Goal: Information Seeking & Learning: Understand process/instructions

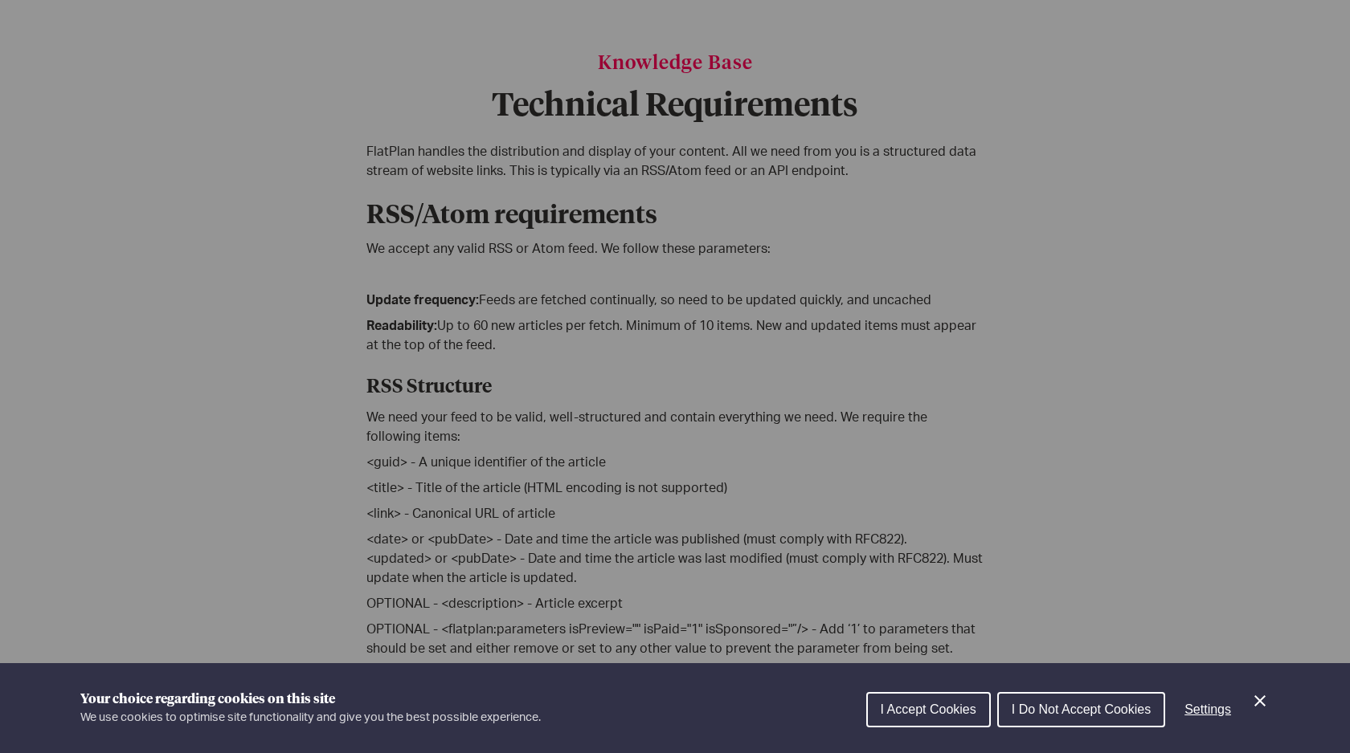
scroll to position [200, 0]
click at [1248, 701] on div "I Accept Cookies I Do Not Accept Cookies Settings" at bounding box center [1067, 714] width 403 height 51
click at [1255, 702] on icon "Close Cookie Control" at bounding box center [1259, 701] width 19 height 19
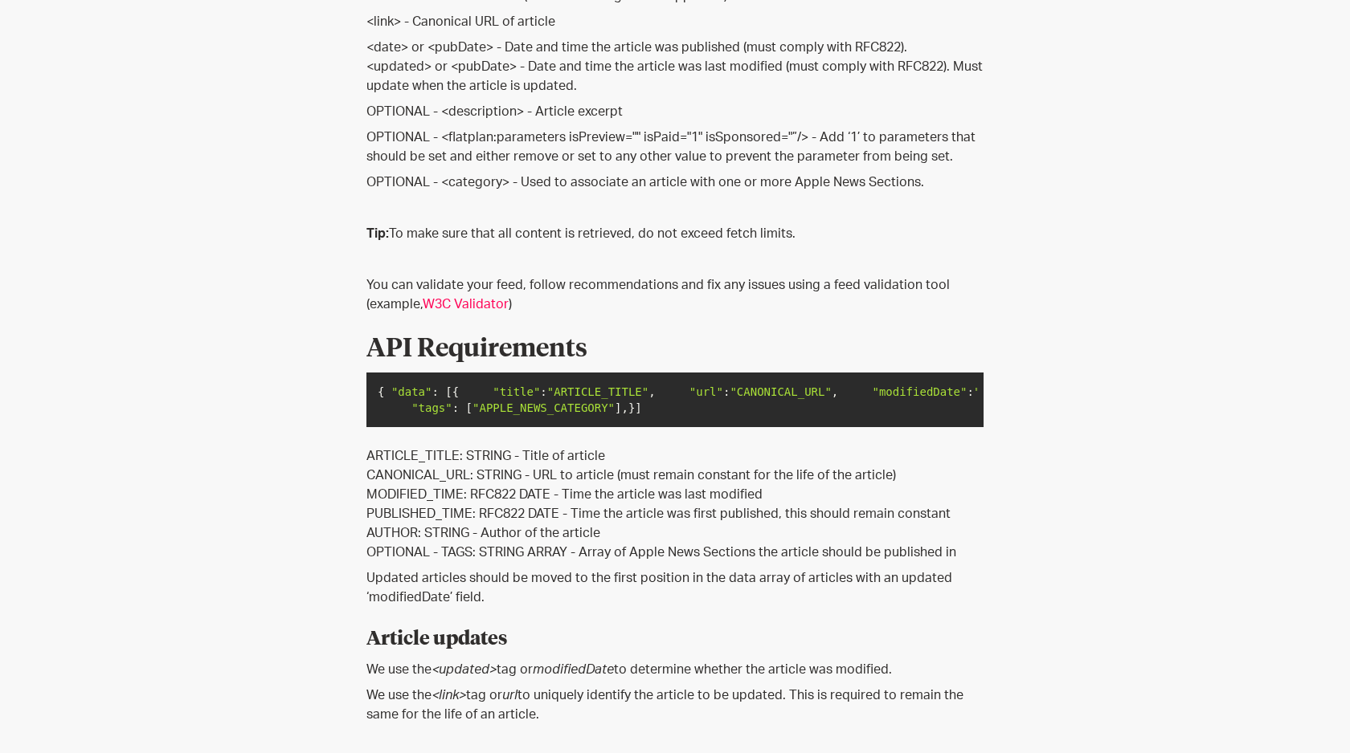
scroll to position [557, 0]
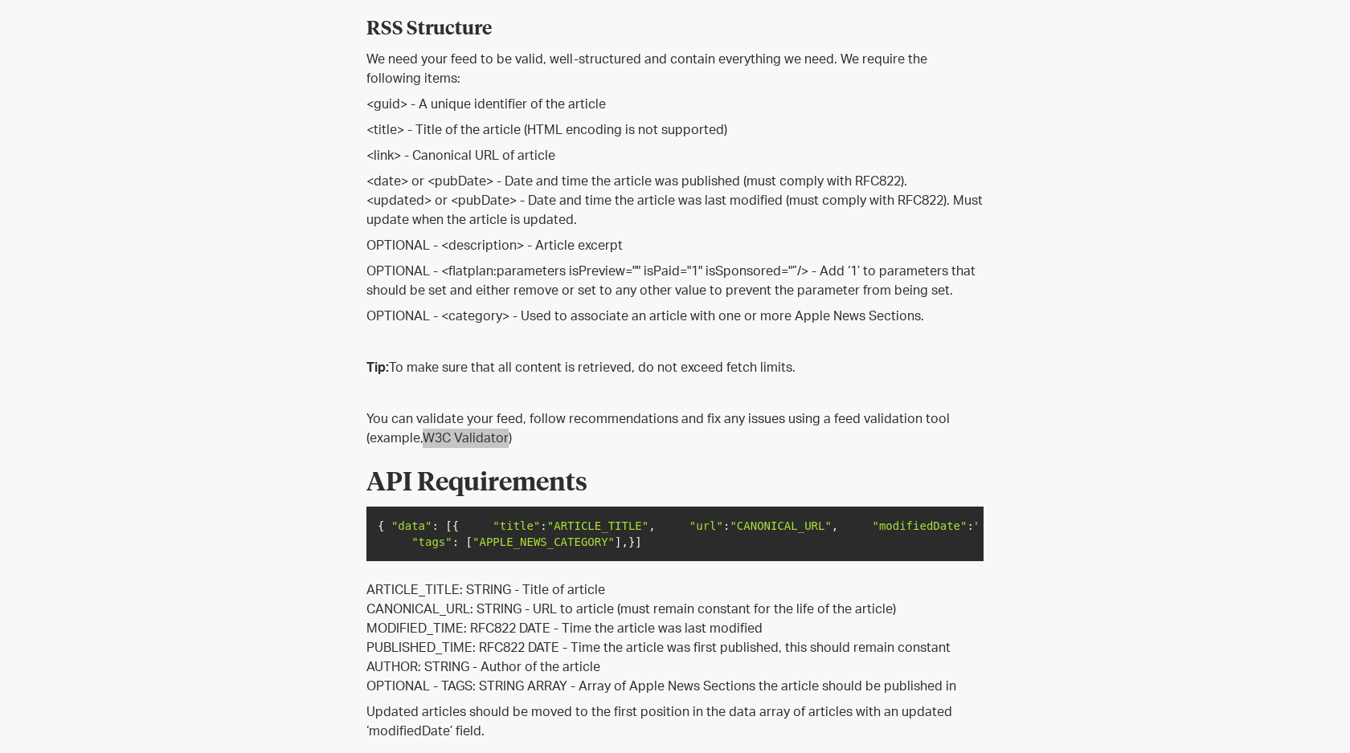
drag, startPoint x: 469, startPoint y: 443, endPoint x: 465, endPoint y: 15, distance: 427.4
click at [0, 0] on div "Knowledge Base Technical Requirements [DATE] Knowledge Base Technical Requireme…" at bounding box center [675, 459] width 1350 height 1876
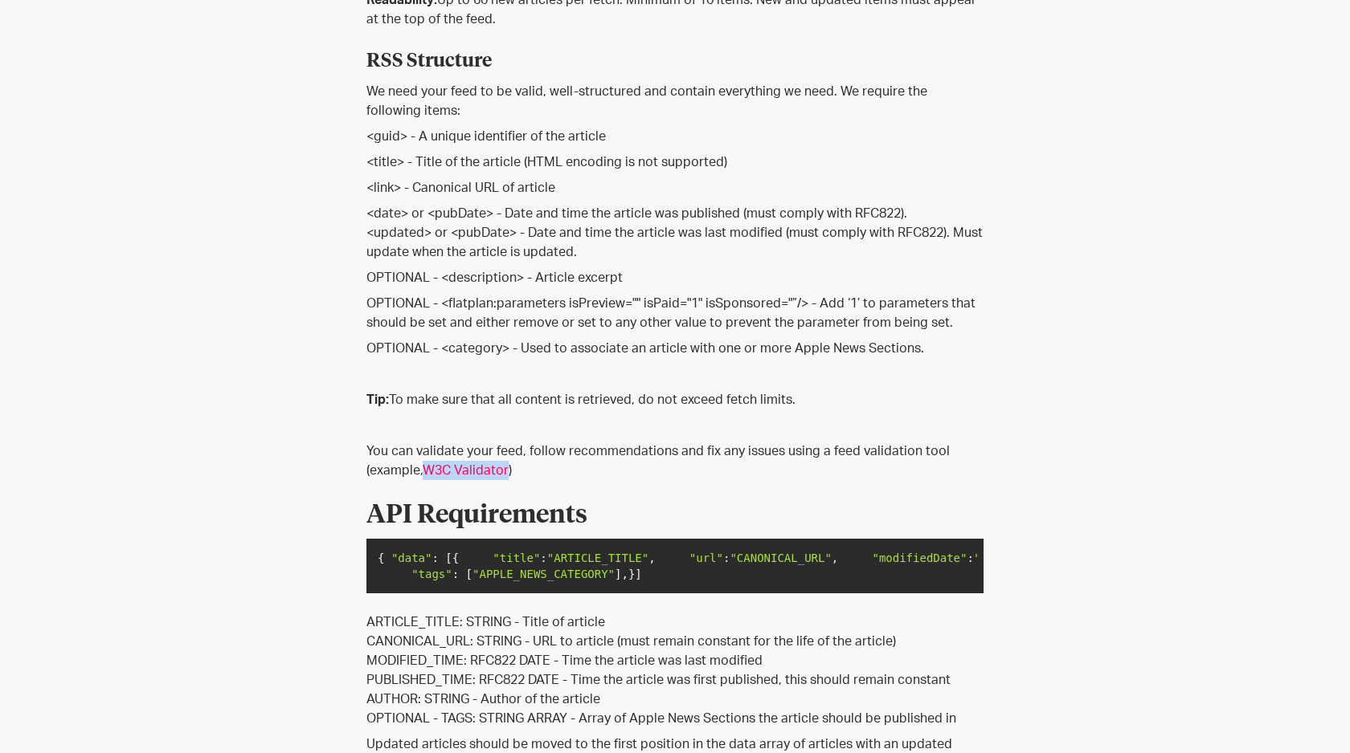
scroll to position [270, 0]
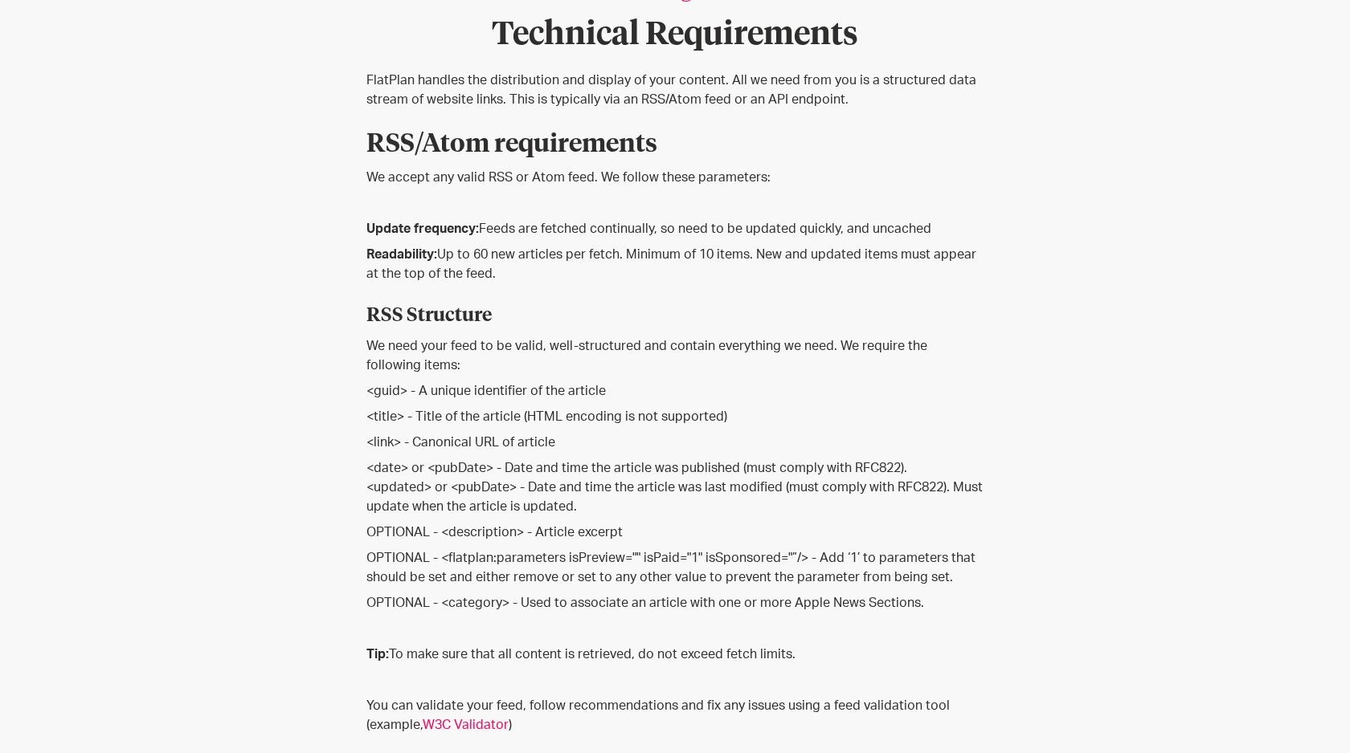
click at [648, 559] on p "OPTIONAL - <flatplan:parameters isPreview="" isPaid="1" isSponsored="”/> - Add …" at bounding box center [674, 568] width 617 height 39
click at [552, 596] on p "OPTIONAL - <category> - Used to associate an article with one or more Apple New…" at bounding box center [674, 603] width 617 height 19
click at [553, 601] on p "OPTIONAL - <category> - Used to associate an article with one or more Apple New…" at bounding box center [674, 603] width 617 height 19
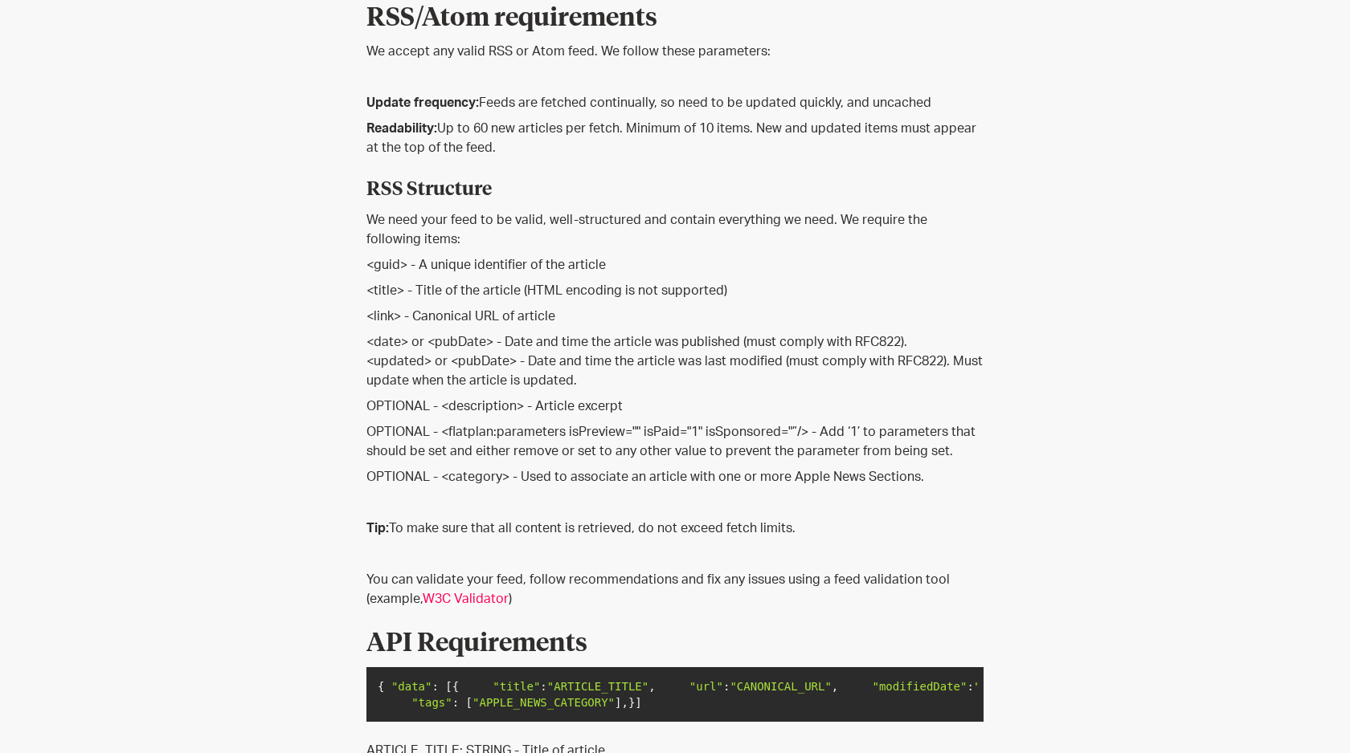
scroll to position [403, 0]
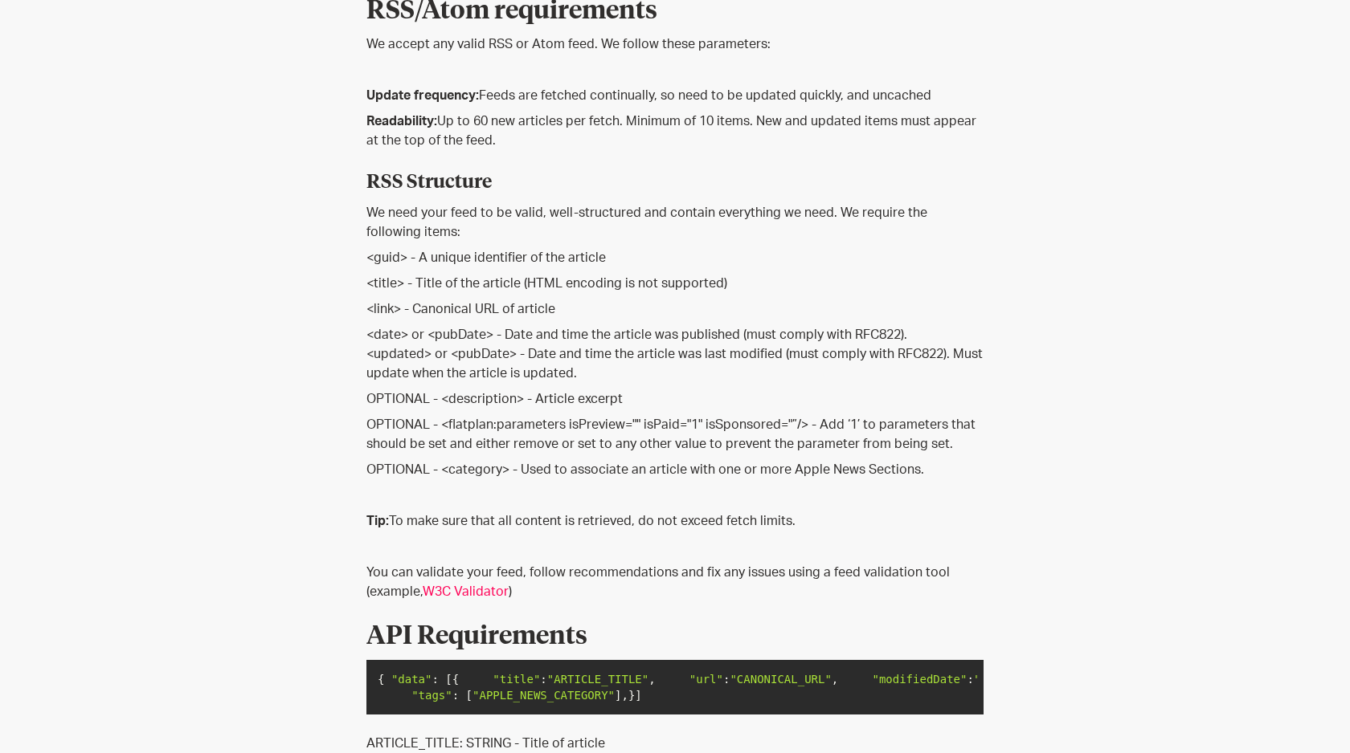
click at [469, 475] on p "OPTIONAL - <category> - Used to associate an article with one or more Apple New…" at bounding box center [674, 469] width 617 height 19
drag, startPoint x: 557, startPoint y: 469, endPoint x: 589, endPoint y: 470, distance: 32.1
click at [589, 470] on p "OPTIONAL - <category> - Used to associate an article with one or more Apple New…" at bounding box center [674, 469] width 617 height 19
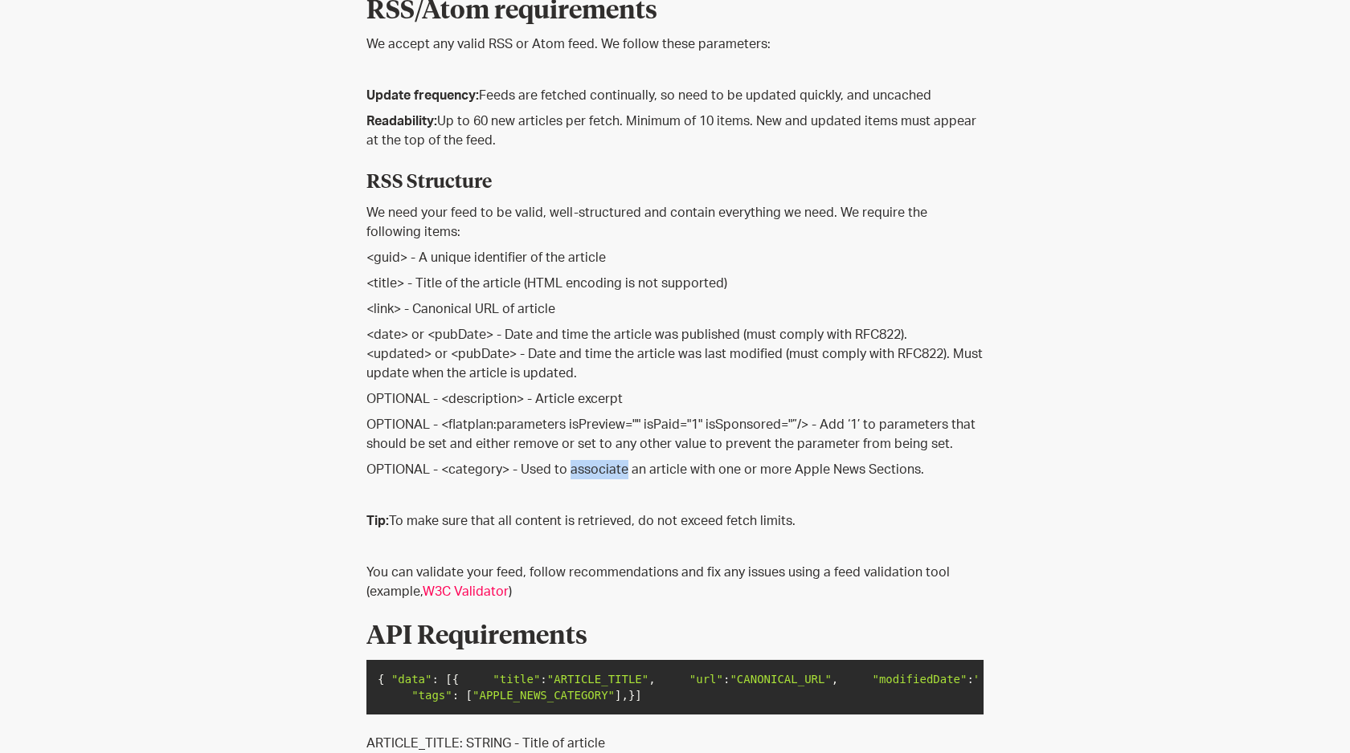
click at [589, 470] on p "OPTIONAL - <category> - Used to associate an article with one or more Apple New…" at bounding box center [674, 469] width 617 height 19
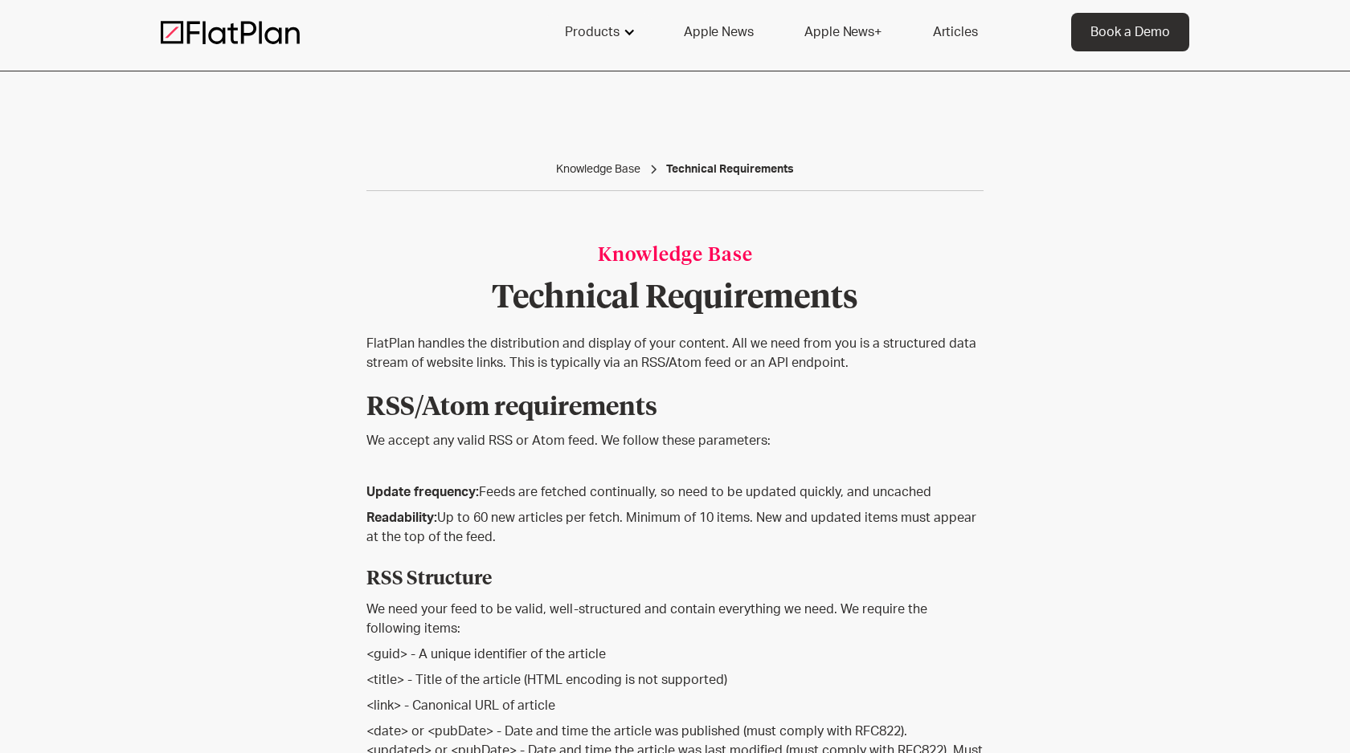
scroll to position [9, 0]
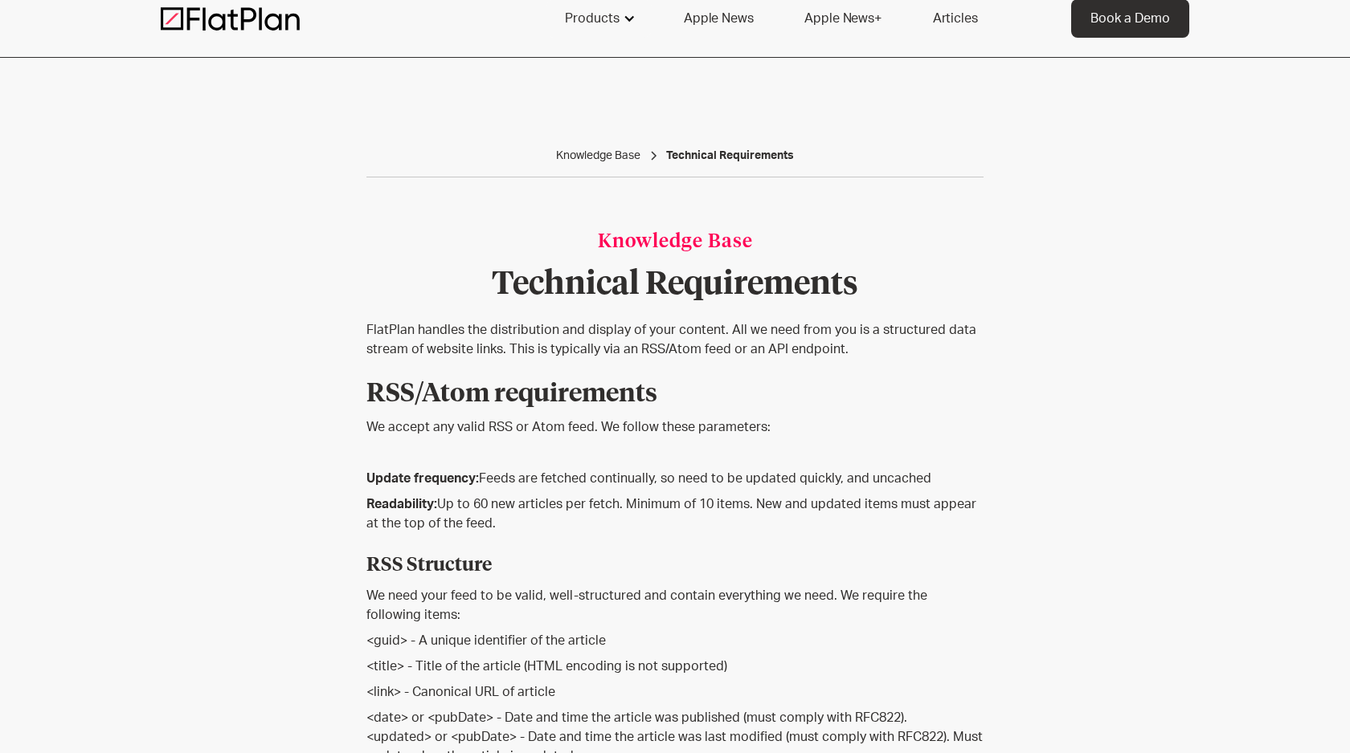
click at [593, 30] on div "Products" at bounding box center [598, 18] width 106 height 39
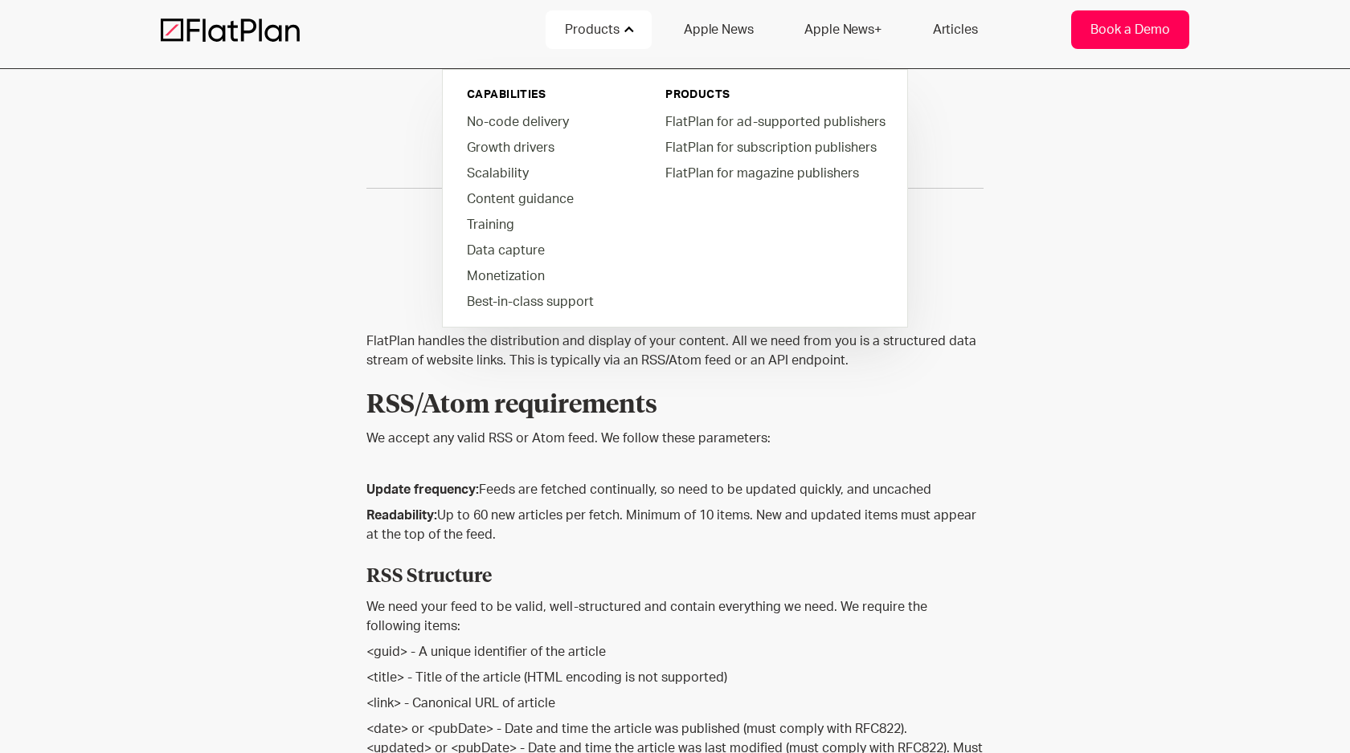
click at [1120, 40] on link "Book a Demo" at bounding box center [1130, 29] width 118 height 39
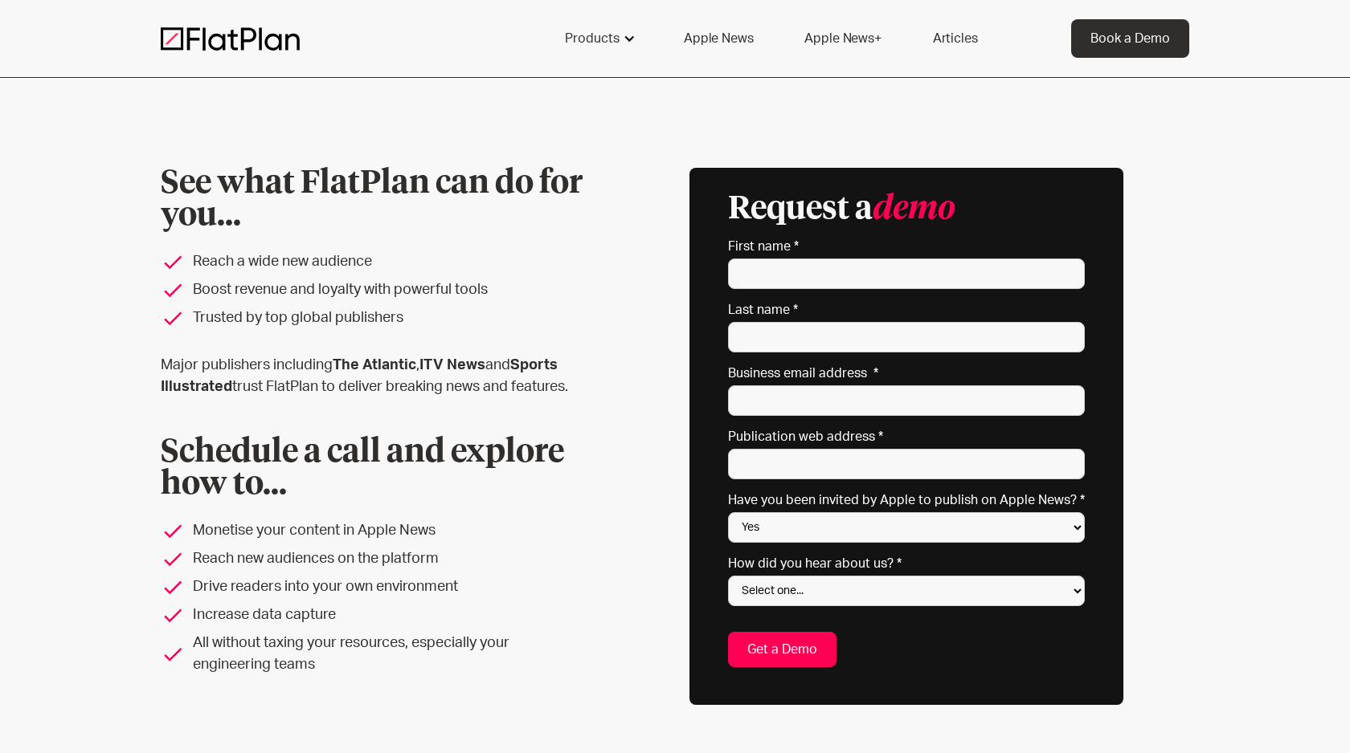
click at [631, 41] on div at bounding box center [629, 38] width 13 height 13
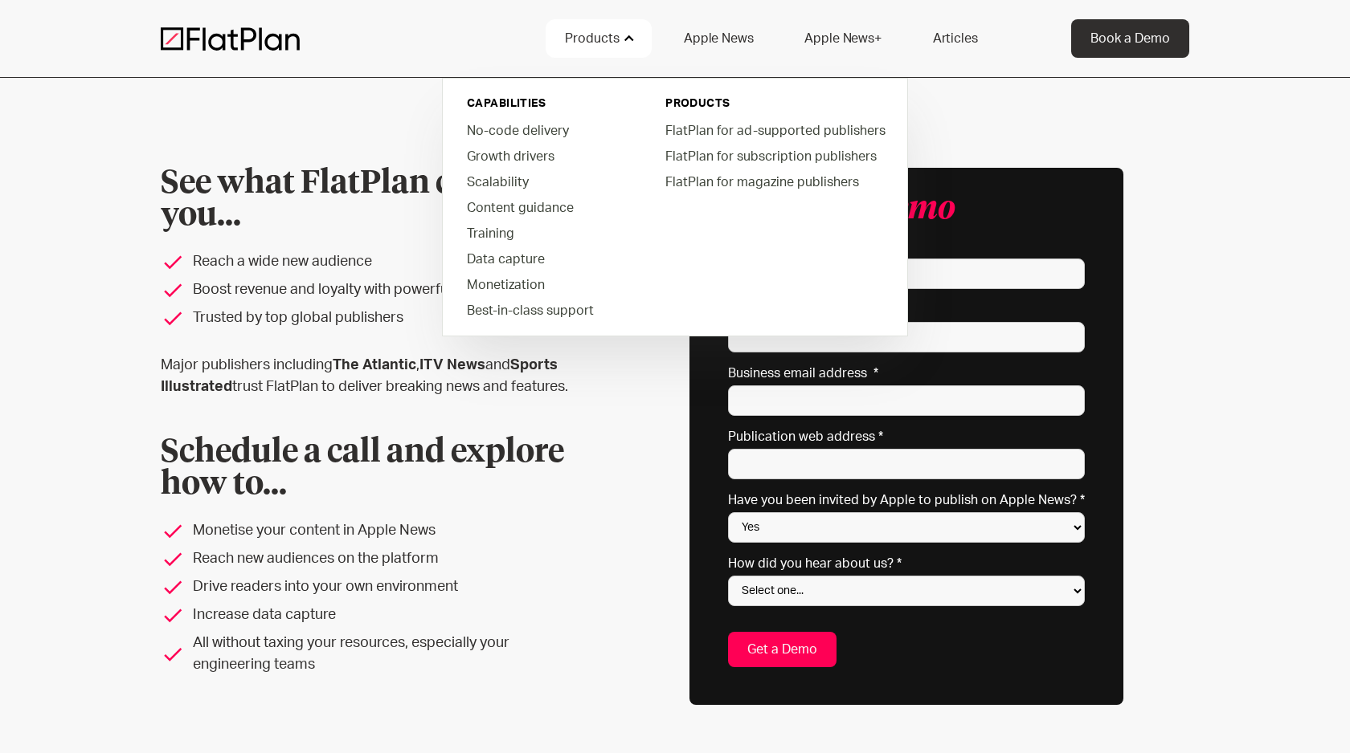
click at [609, 43] on div "Products" at bounding box center [592, 38] width 55 height 19
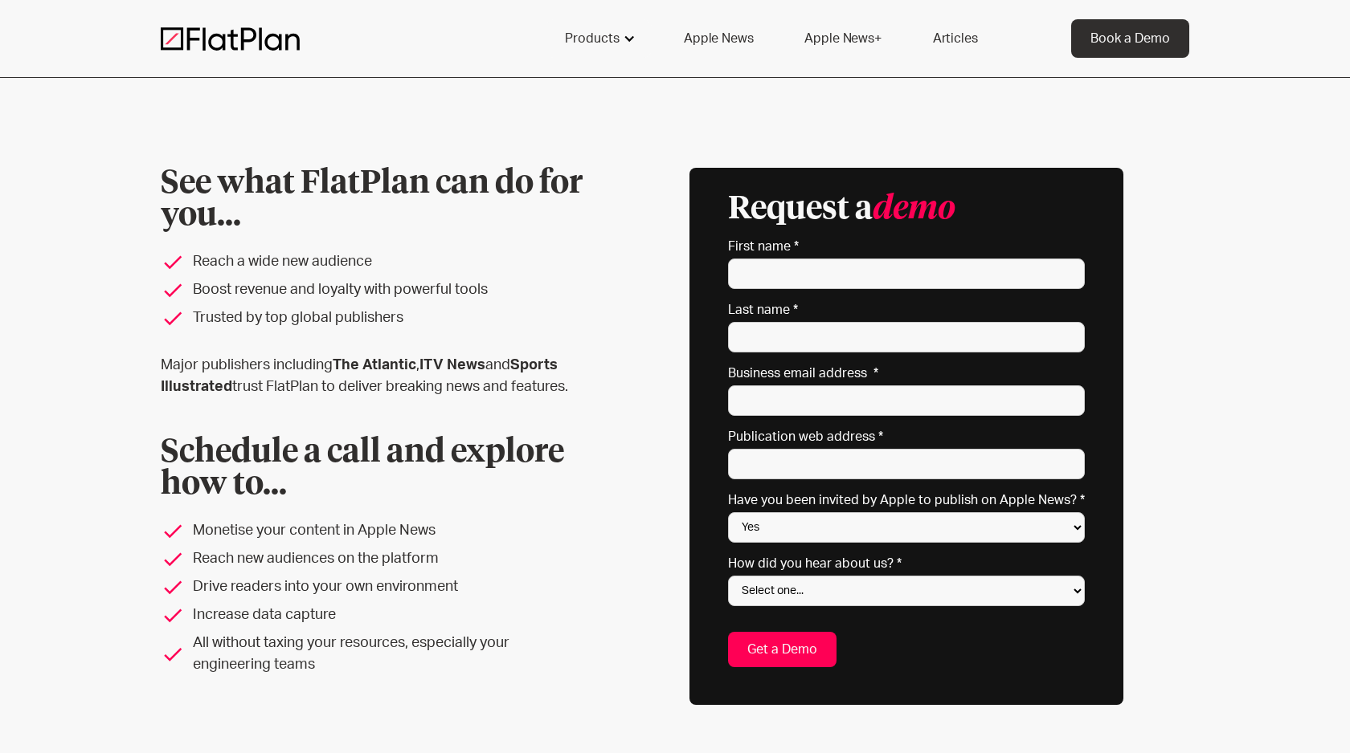
click at [612, 43] on div "Products" at bounding box center [592, 38] width 55 height 19
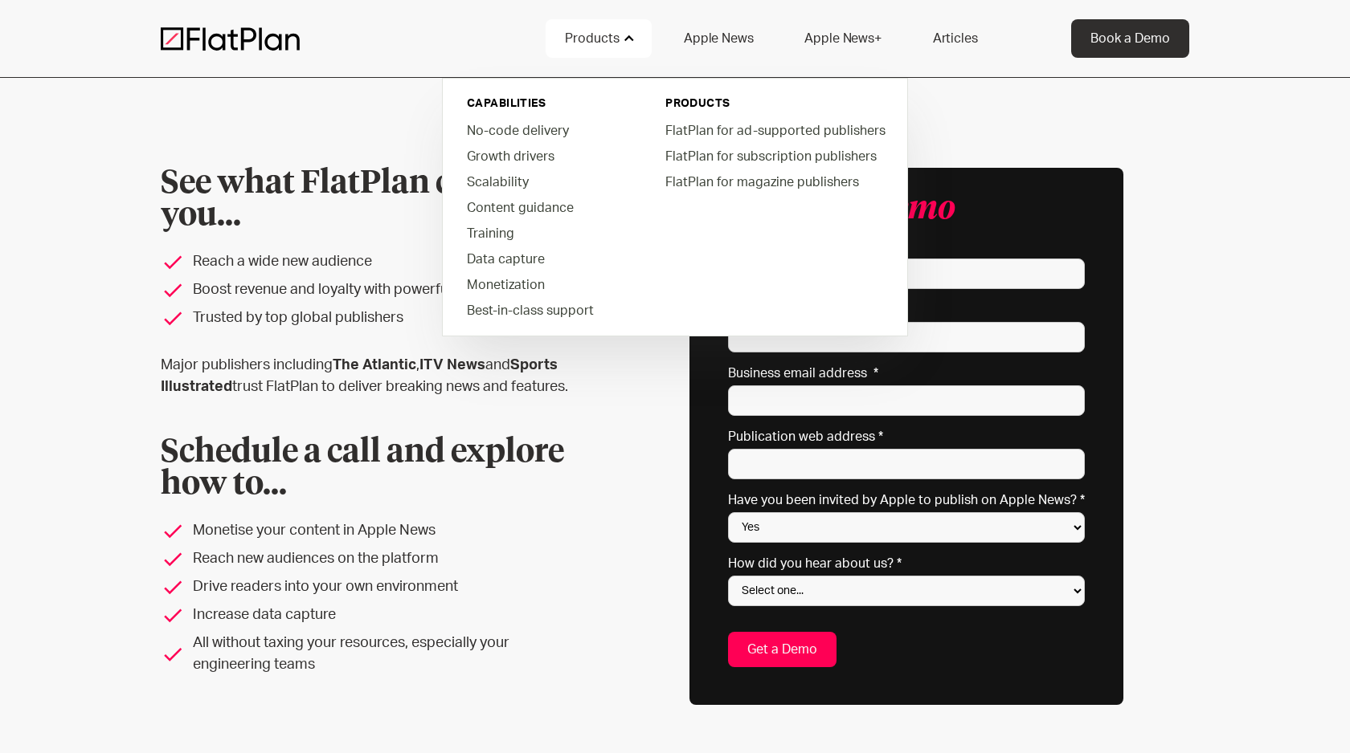
scroll to position [1, 0]
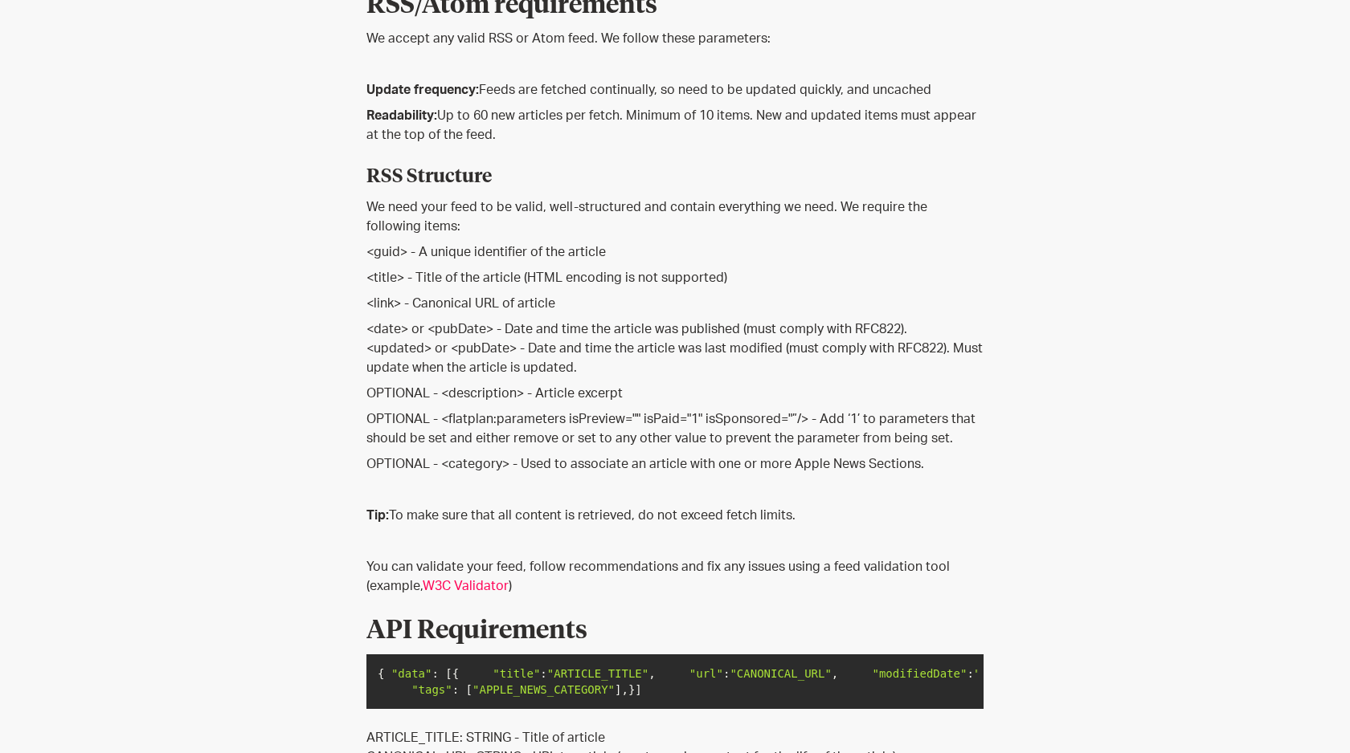
scroll to position [428, 0]
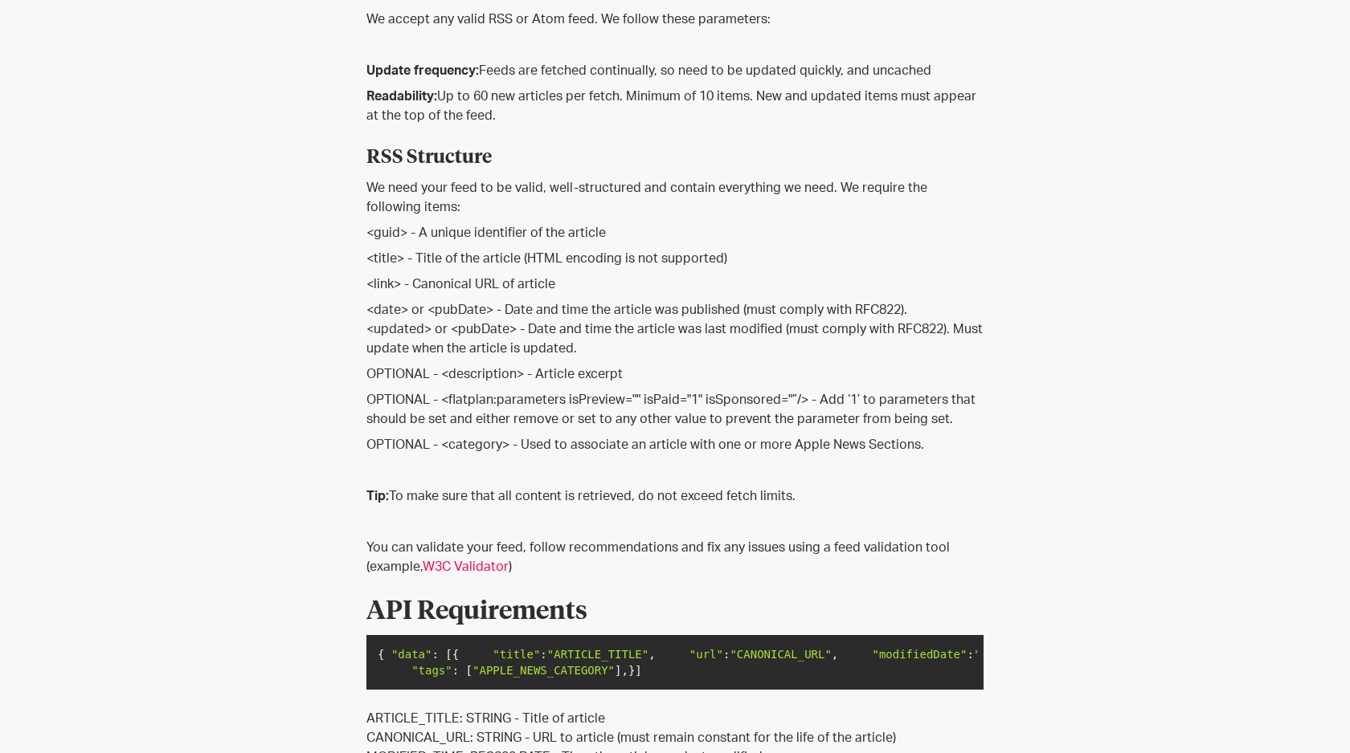
click at [588, 380] on p "OPTIONAL - <description> - Article excerpt" at bounding box center [674, 374] width 617 height 19
click at [608, 376] on p "OPTIONAL - <description> - Article excerpt" at bounding box center [674, 374] width 617 height 19
click at [668, 374] on p "OPTIONAL - <description> - Article excerpt" at bounding box center [674, 374] width 617 height 19
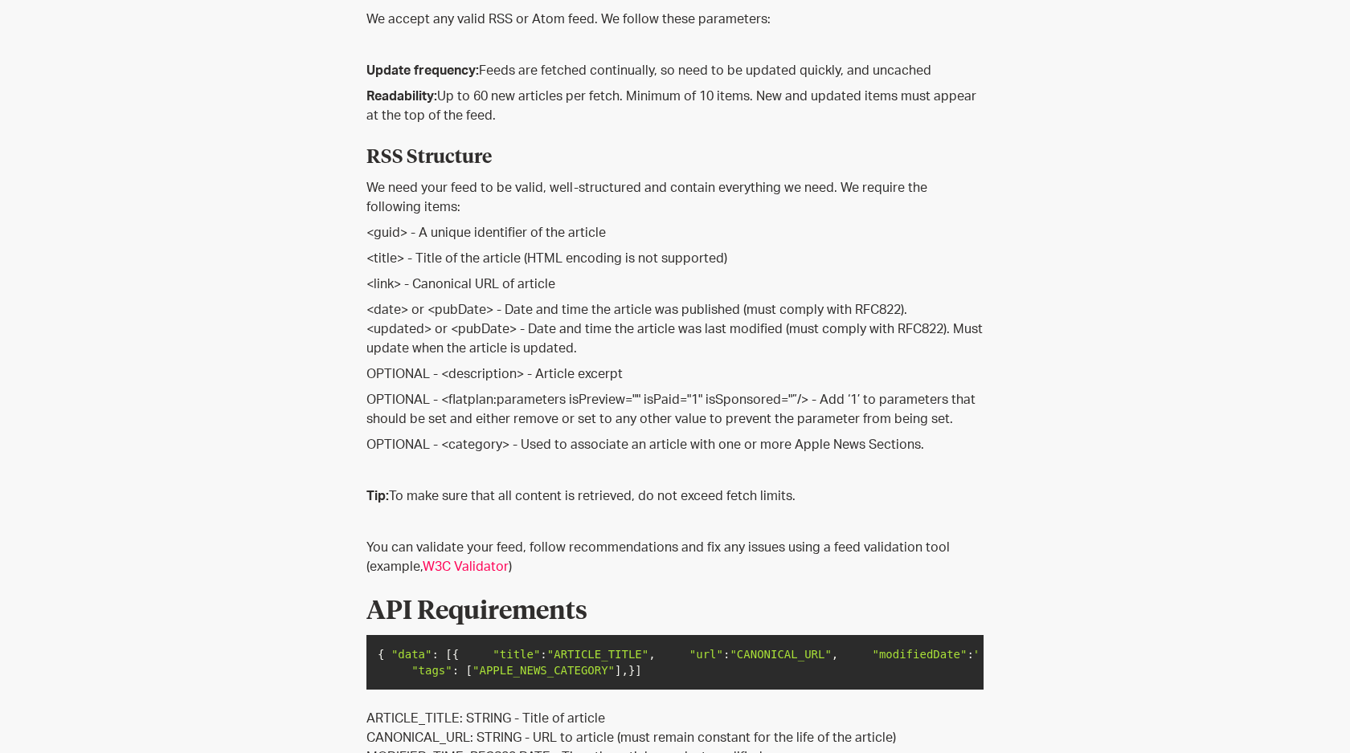
click at [602, 403] on p "OPTIONAL - <flatplan:parameters isPreview="" isPaid="1" isSponsored="”/> - Add …" at bounding box center [674, 409] width 617 height 39
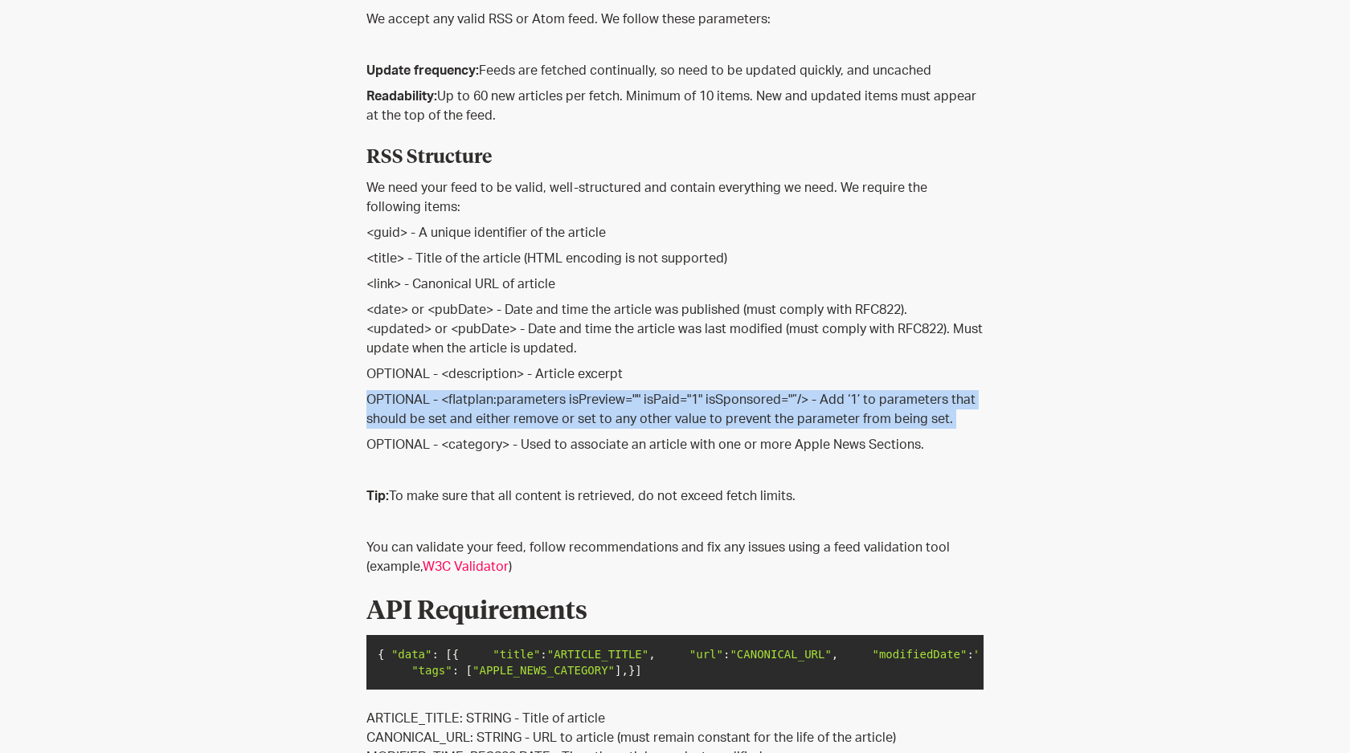
click at [602, 403] on p "OPTIONAL - <flatplan:parameters isPreview="" isPaid="1" isSponsored="”/> - Add …" at bounding box center [674, 409] width 617 height 39
copy p "OPTIONAL - <flatplan:parameters isPreview="" isPaid="1" isSponsored="”/> - Add …"
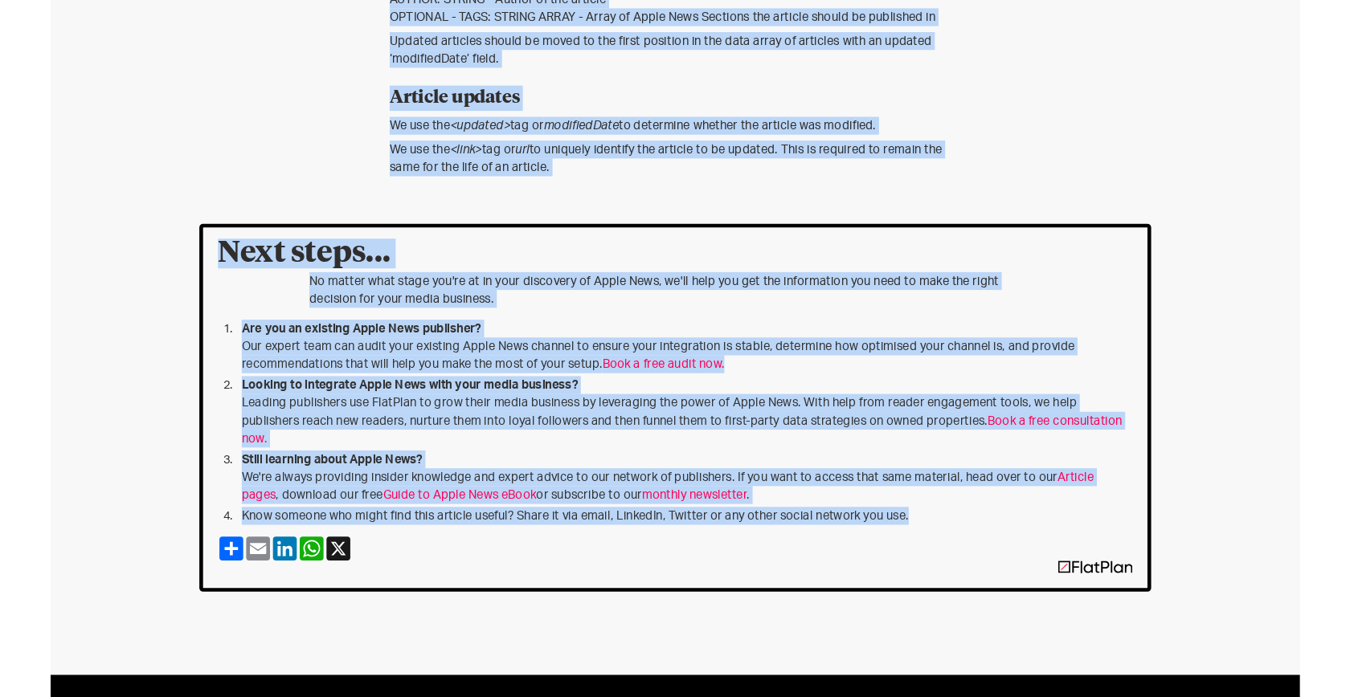
scroll to position [1254, 0]
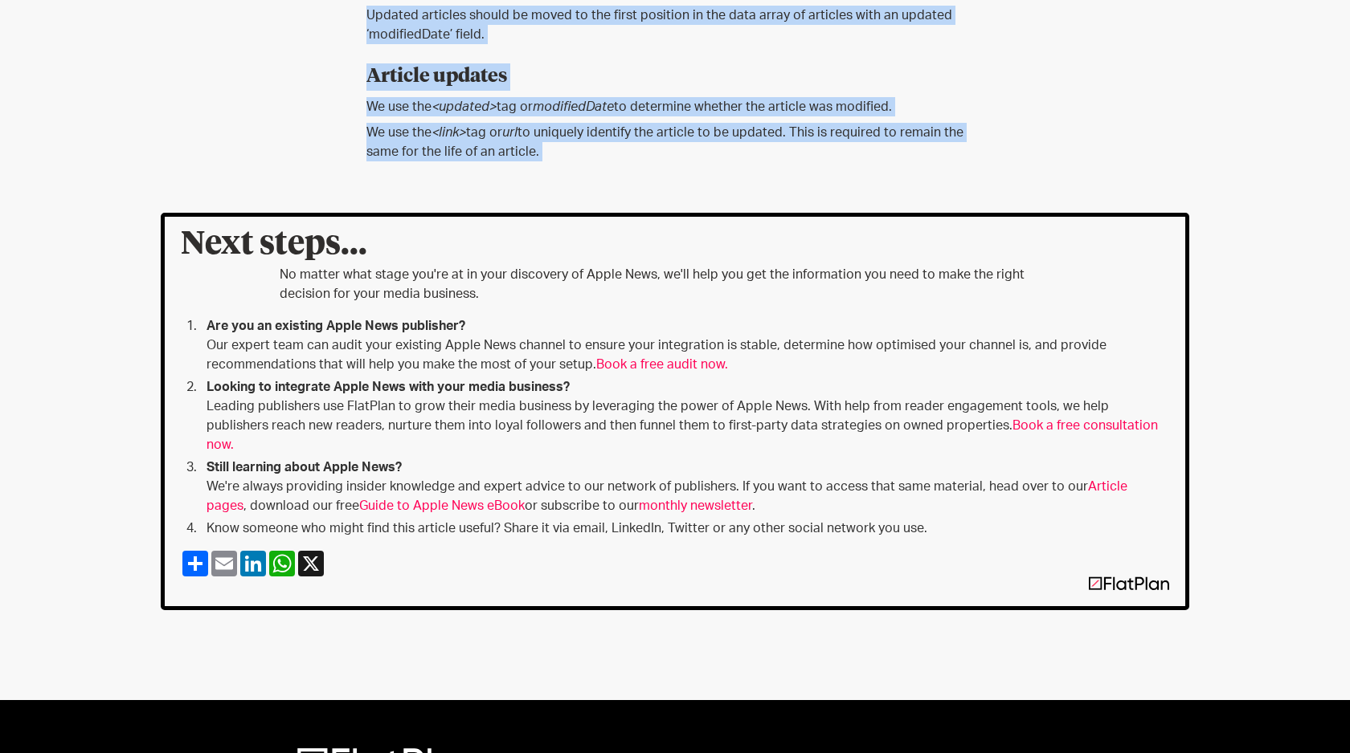
drag, startPoint x: 601, startPoint y: 257, endPoint x: 635, endPoint y: 377, distance: 124.6
copy div "Knowledge Base Technical Requirements FlatPlan handles the distribution and dis…"
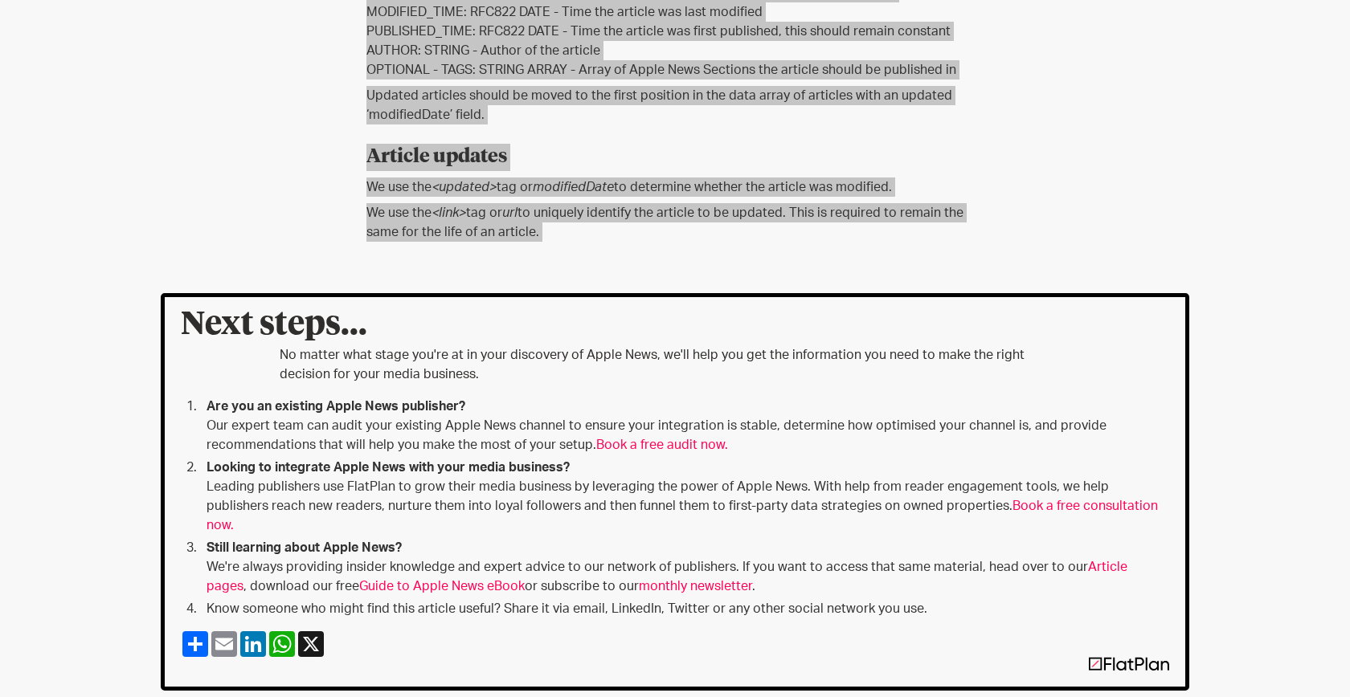
scroll to position [1171, 0]
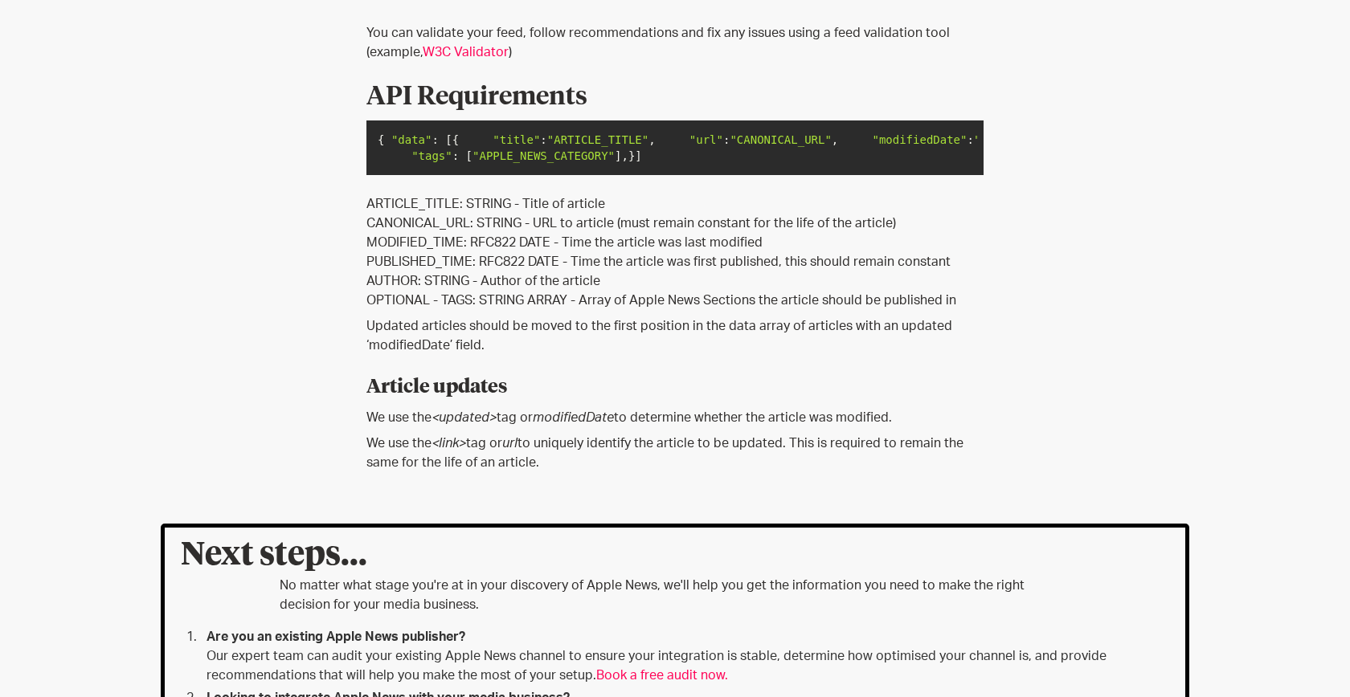
scroll to position [946, 0]
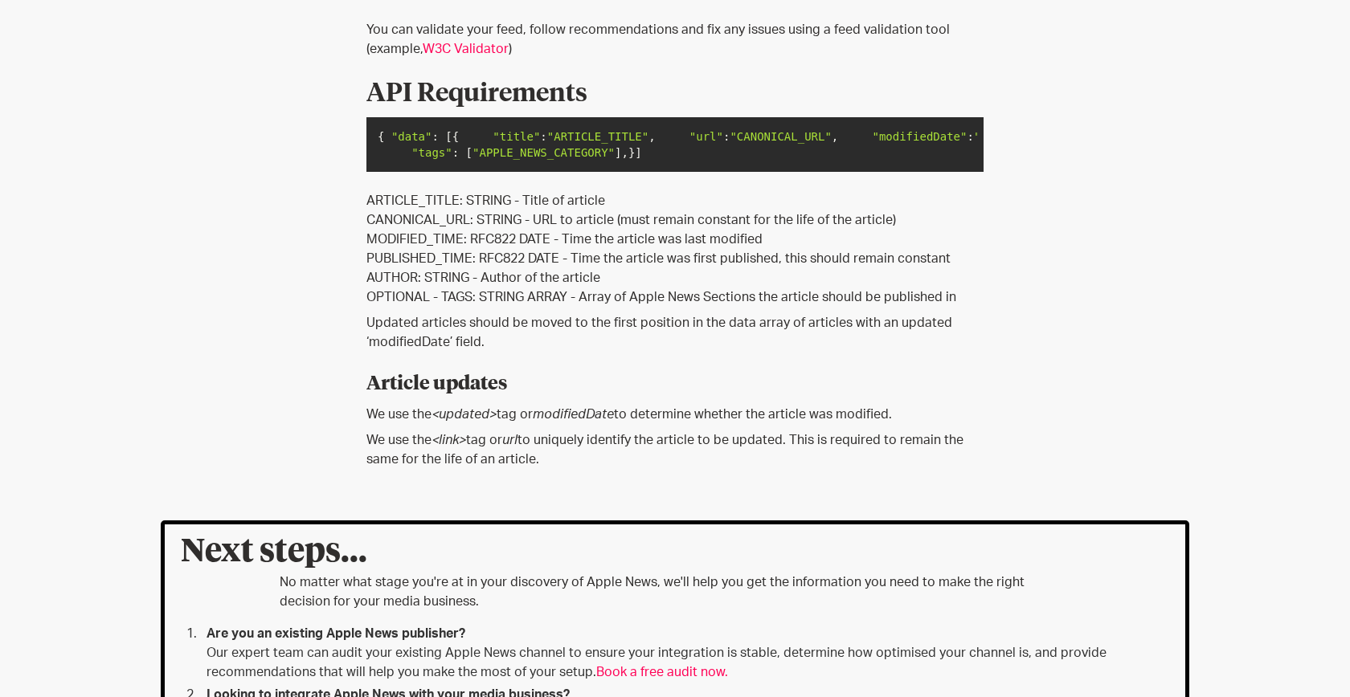
click at [435, 352] on p "Updated articles should be moved to the first position in the data array of art…" at bounding box center [674, 332] width 617 height 39
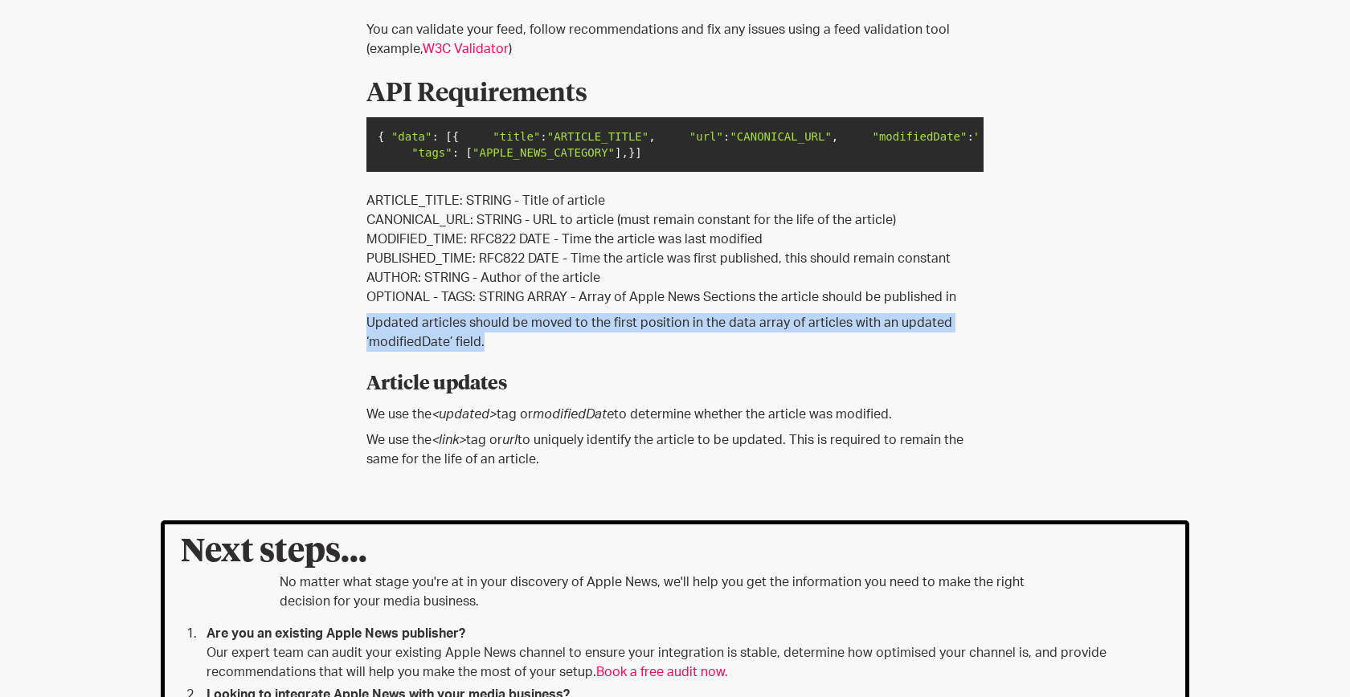
click at [435, 352] on p "Updated articles should be moved to the first position in the data array of art…" at bounding box center [674, 332] width 617 height 39
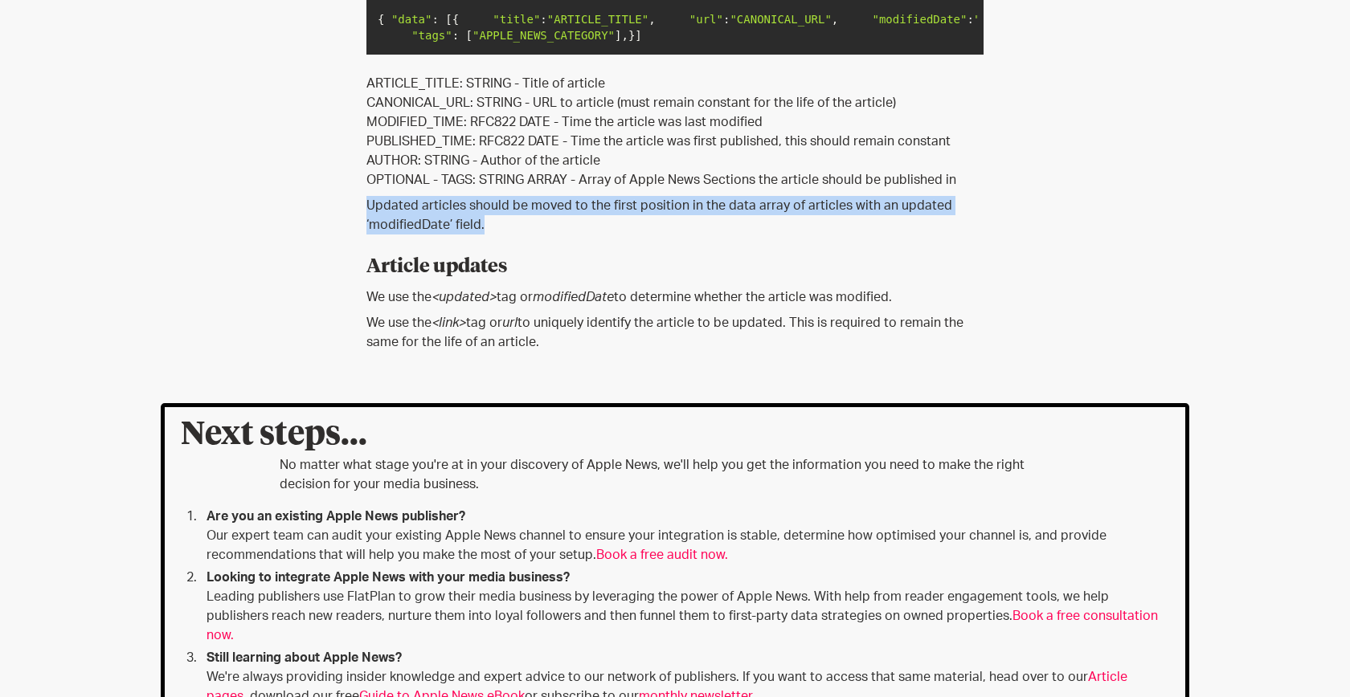
scroll to position [1074, 0]
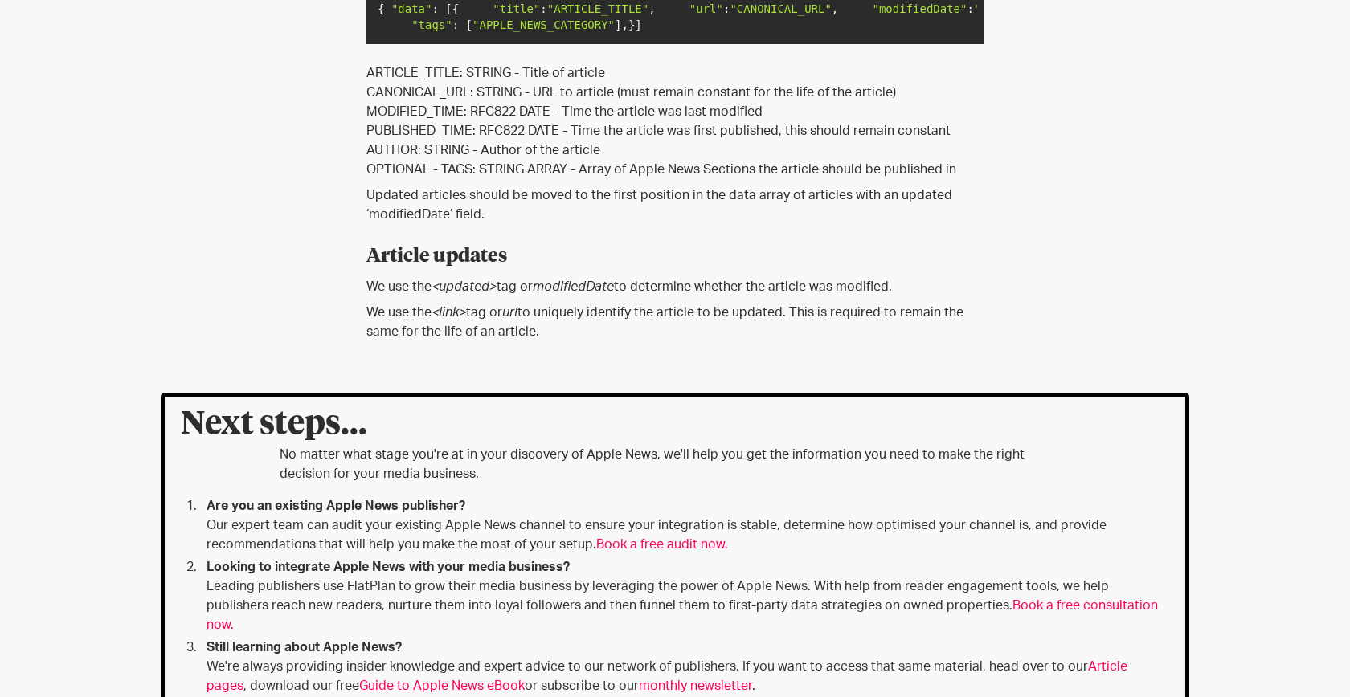
click at [445, 341] on p "We use the <link> tag or url to uniquely identify the article to be updated. Th…" at bounding box center [674, 322] width 617 height 39
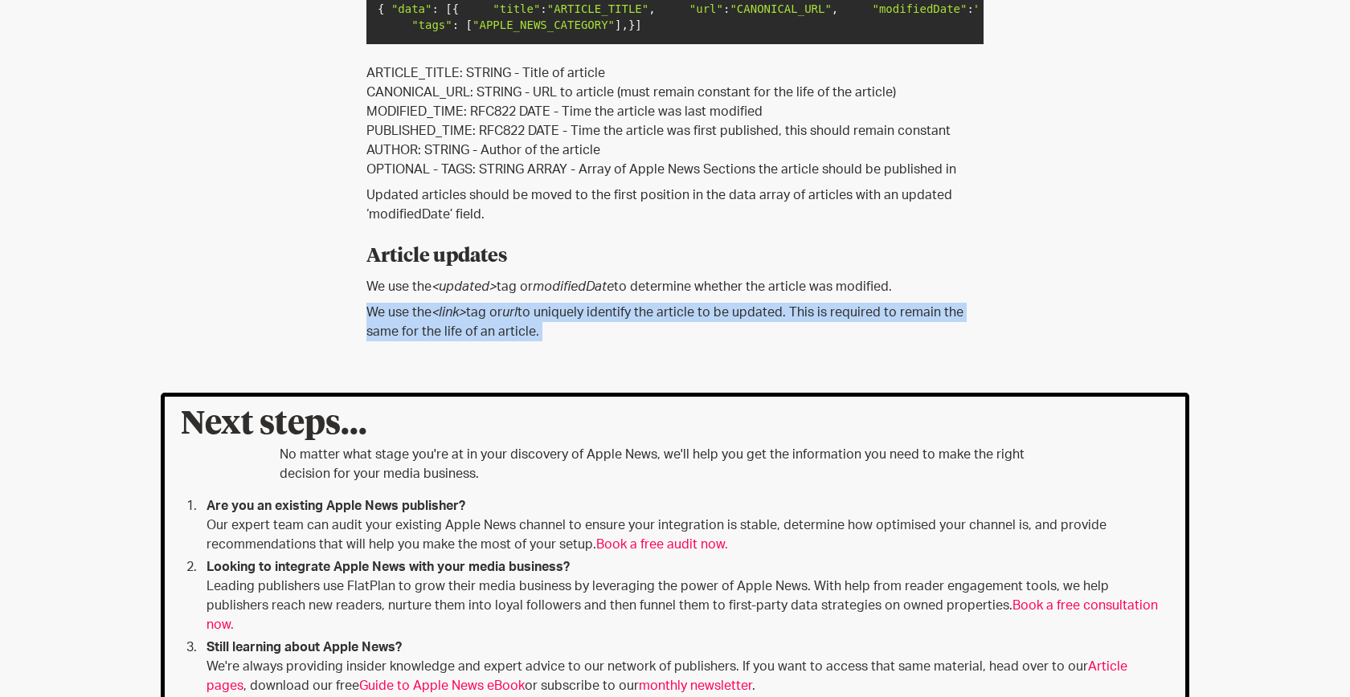
click at [445, 341] on p "We use the <link> tag or url to uniquely identify the article to be updated. Th…" at bounding box center [674, 322] width 617 height 39
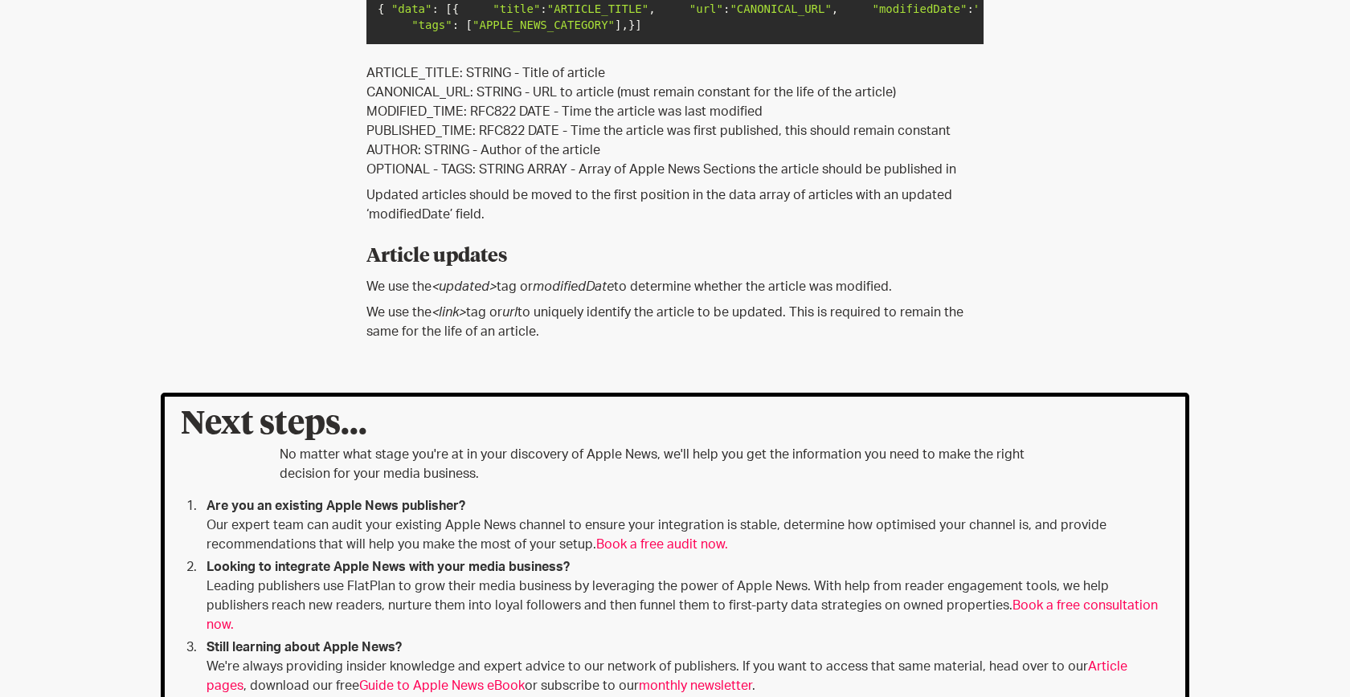
scroll to position [1075, 0]
click at [488, 341] on p "We use the <link> tag or url to uniquely identify the article to be updated. Th…" at bounding box center [674, 321] width 617 height 39
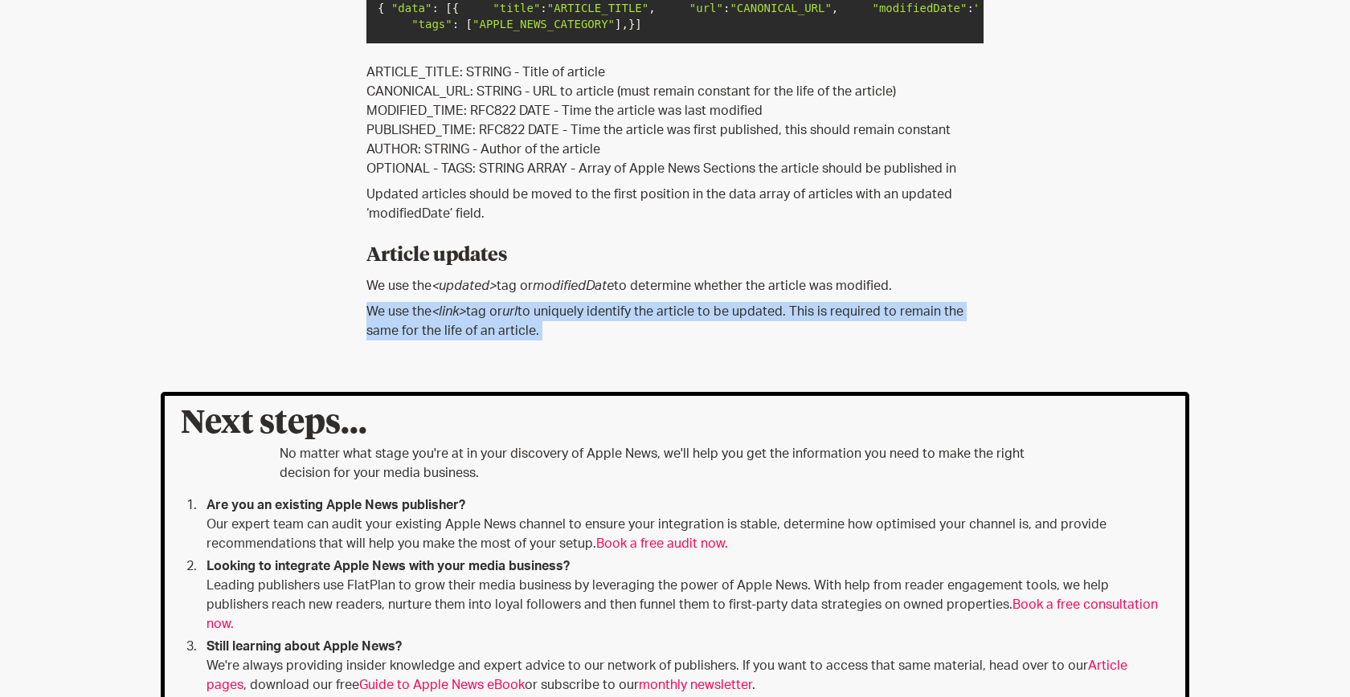
click at [488, 341] on p "We use the <link> tag or url to uniquely identify the article to be updated. Th…" at bounding box center [674, 321] width 617 height 39
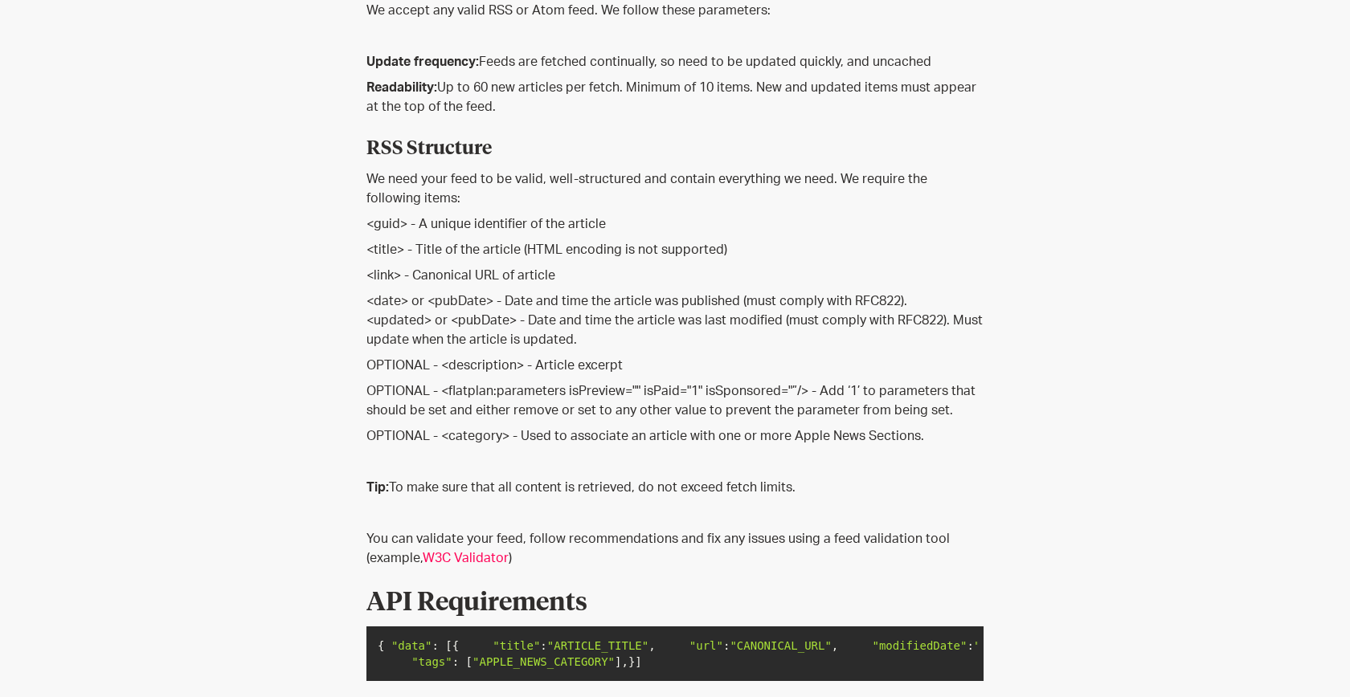
scroll to position [436, 0]
